Goal: Task Accomplishment & Management: Complete application form

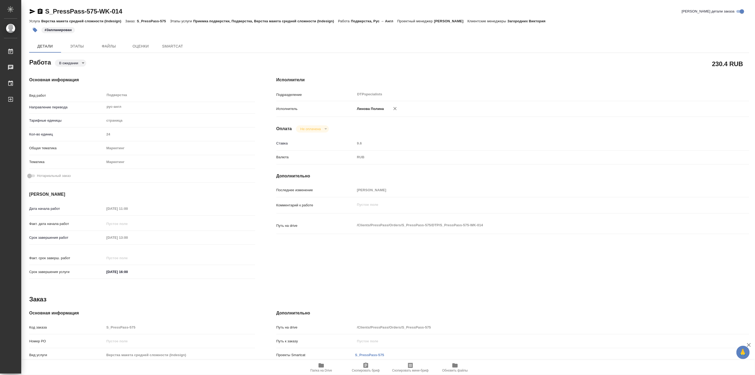
type textarea "x"
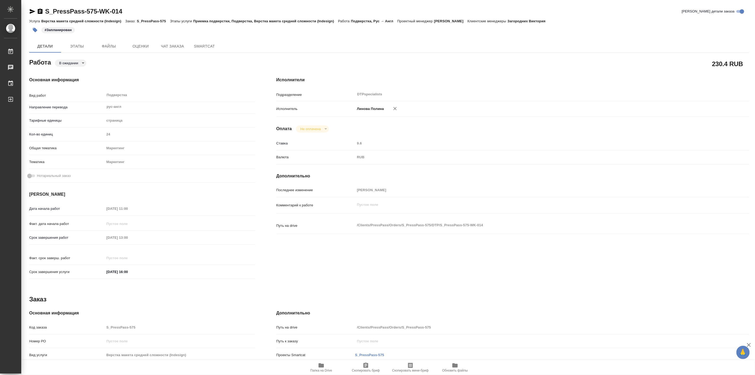
type textarea "x"
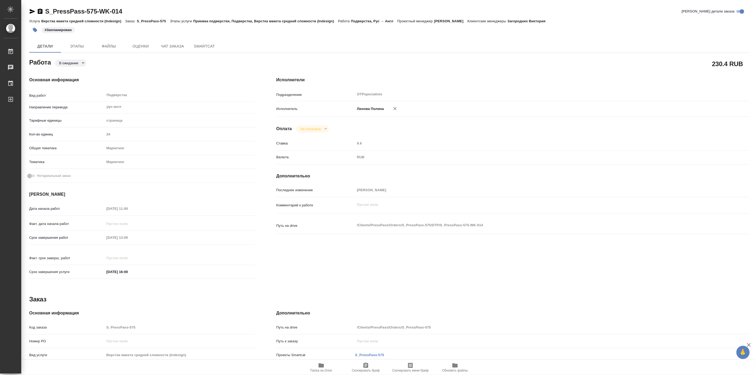
type textarea "x"
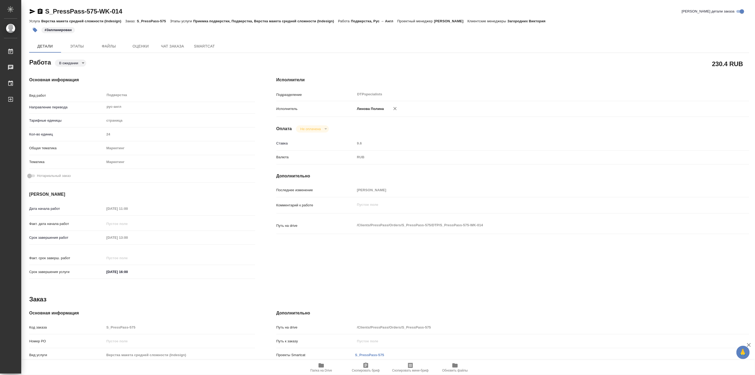
type textarea "x"
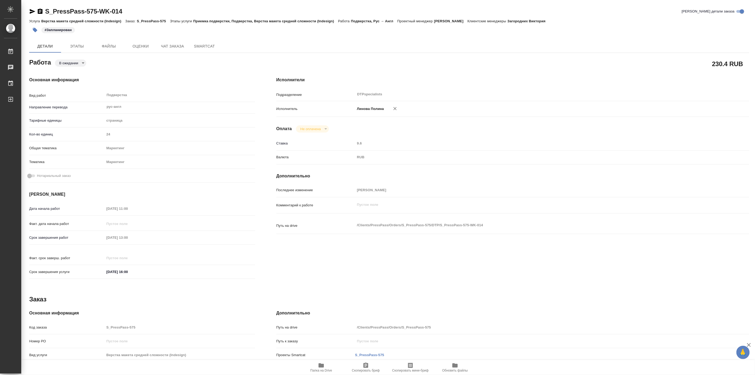
type textarea "x"
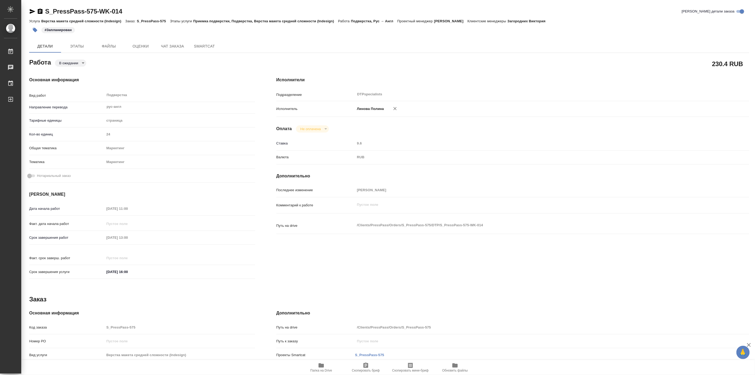
type textarea "x"
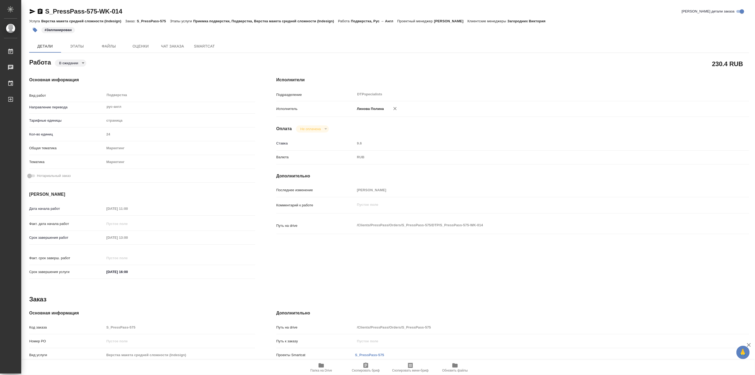
type textarea "x"
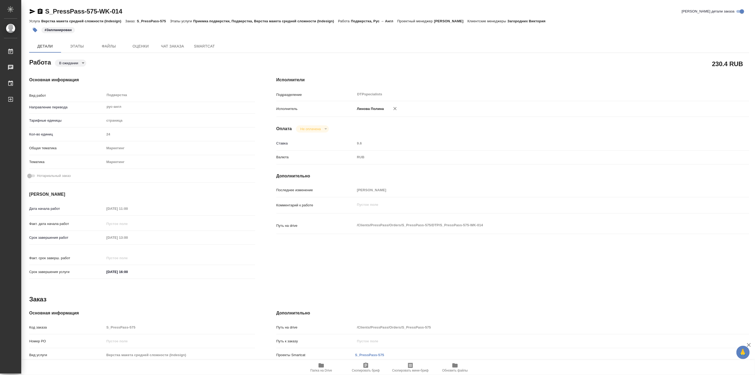
type textarea "x"
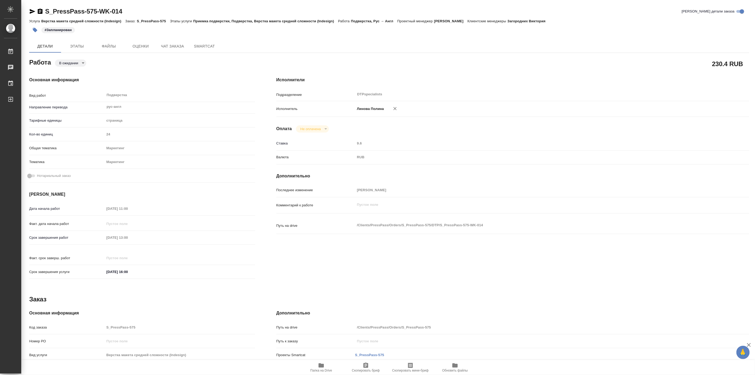
type textarea "x"
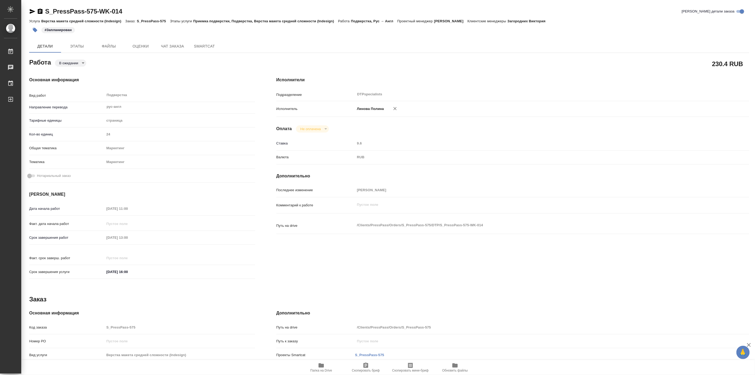
type textarea "x"
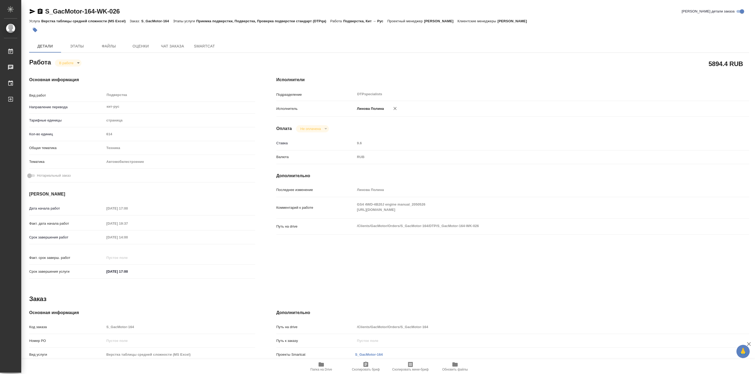
type textarea "x"
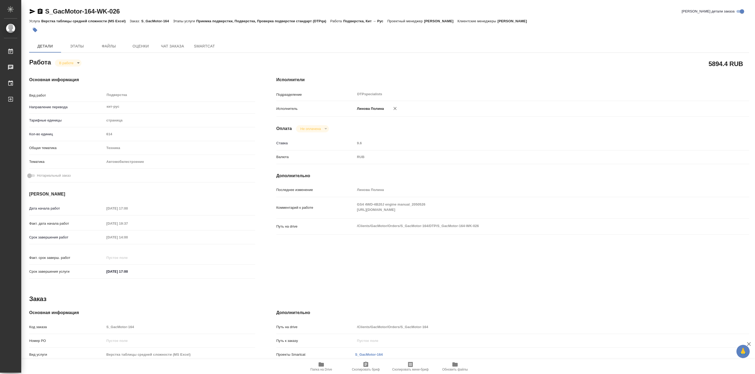
type textarea "x"
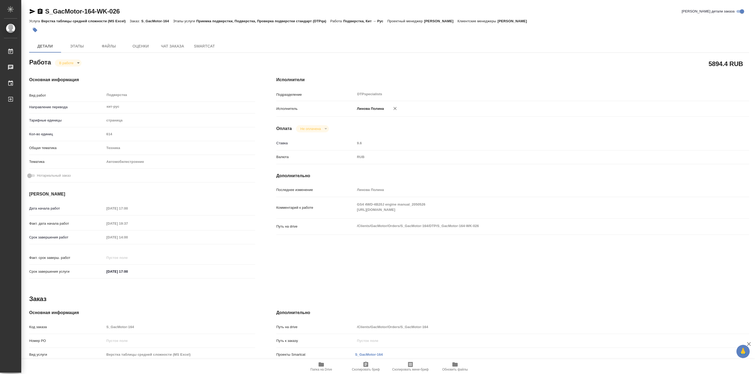
type textarea "x"
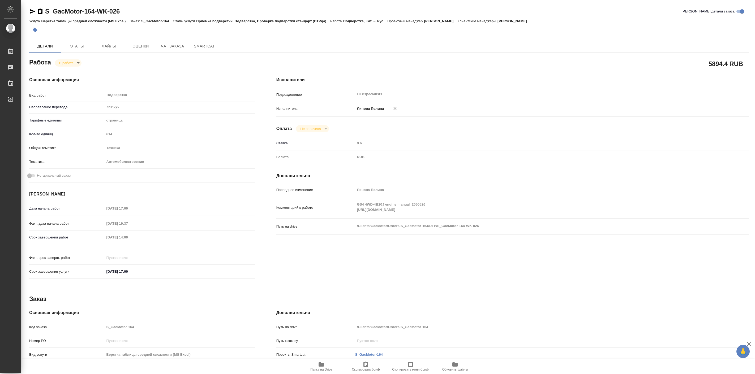
type textarea "x"
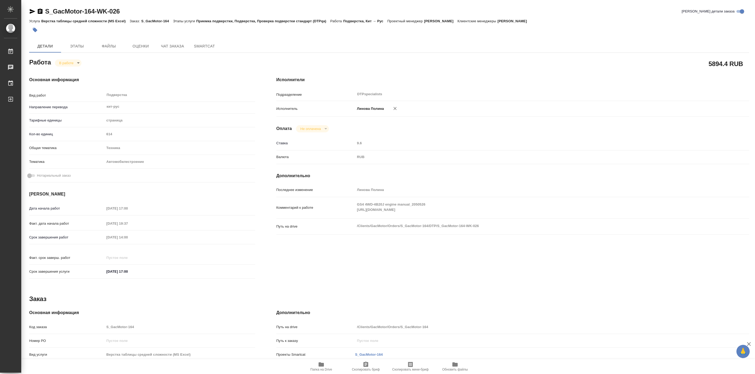
type textarea "x"
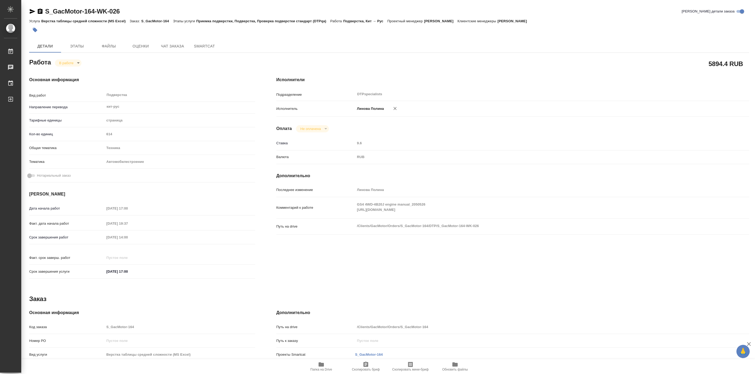
type textarea "x"
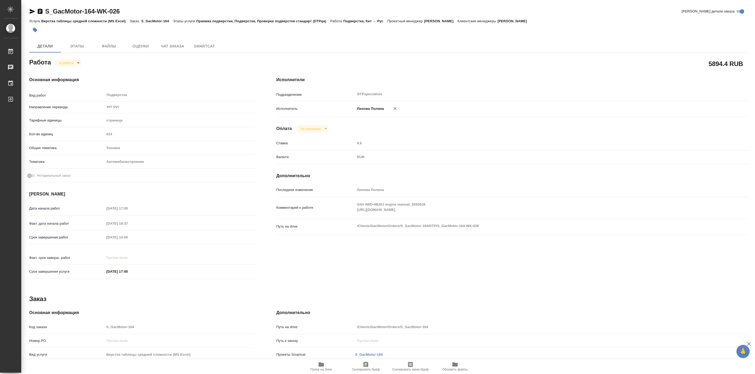
type textarea "x"
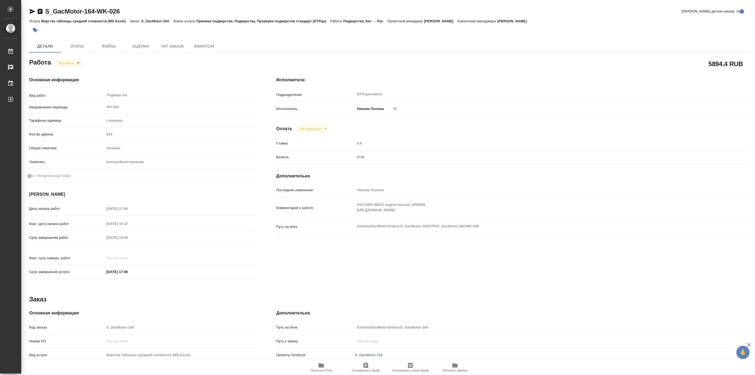
type textarea "x"
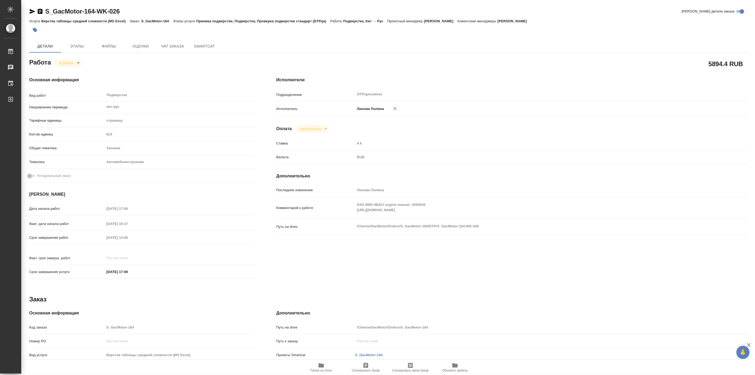
type textarea "x"
